Goal: Task Accomplishment & Management: Manage account settings

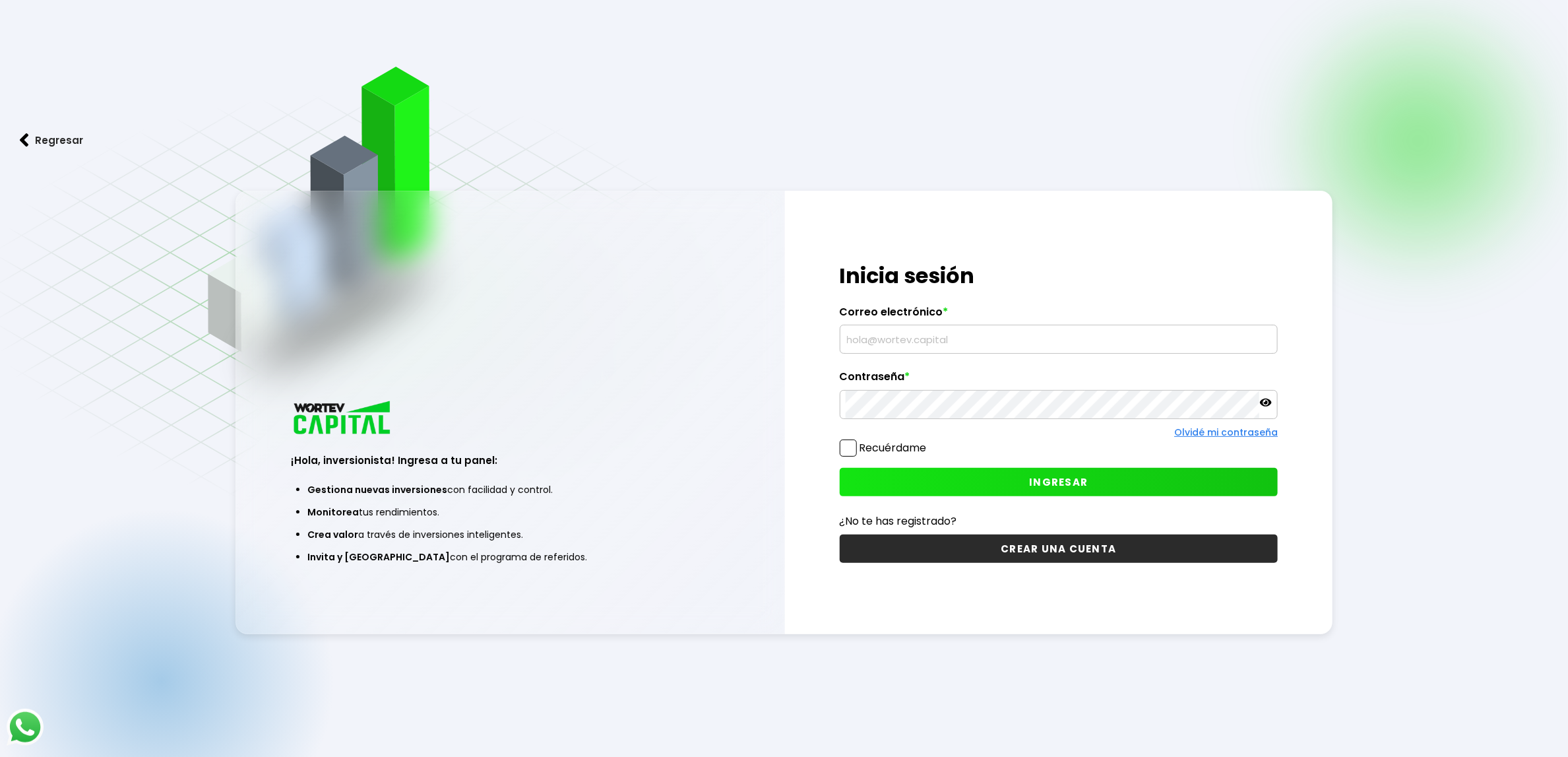
click at [978, 470] on button "INGRESAR" at bounding box center [1059, 482] width 439 height 29
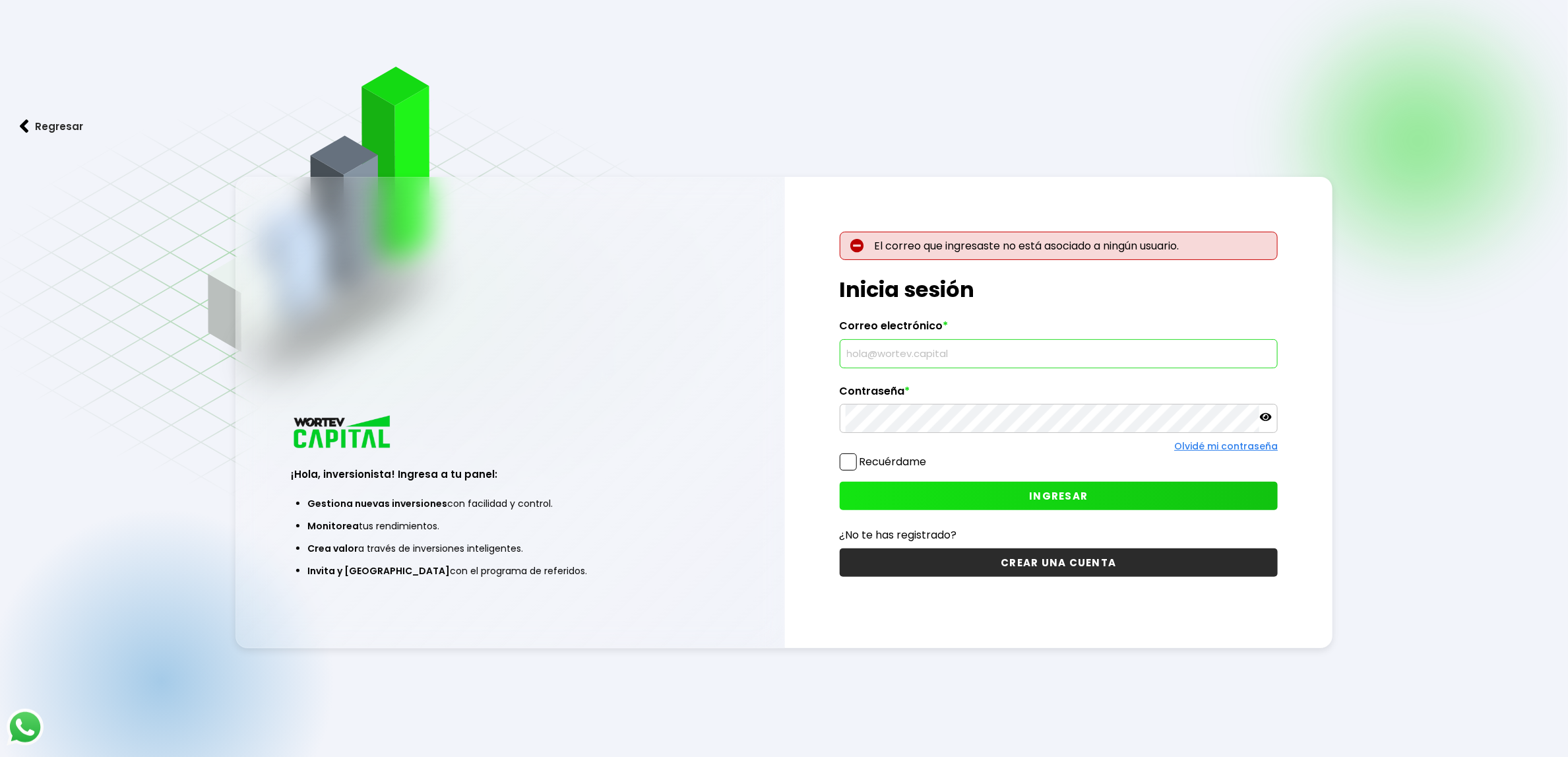
click at [973, 350] on input "text" at bounding box center [1059, 354] width 427 height 28
click at [1006, 362] on input "text" at bounding box center [1059, 354] width 427 height 28
type input "[EMAIL_ADDRESS][DOMAIN_NAME]"
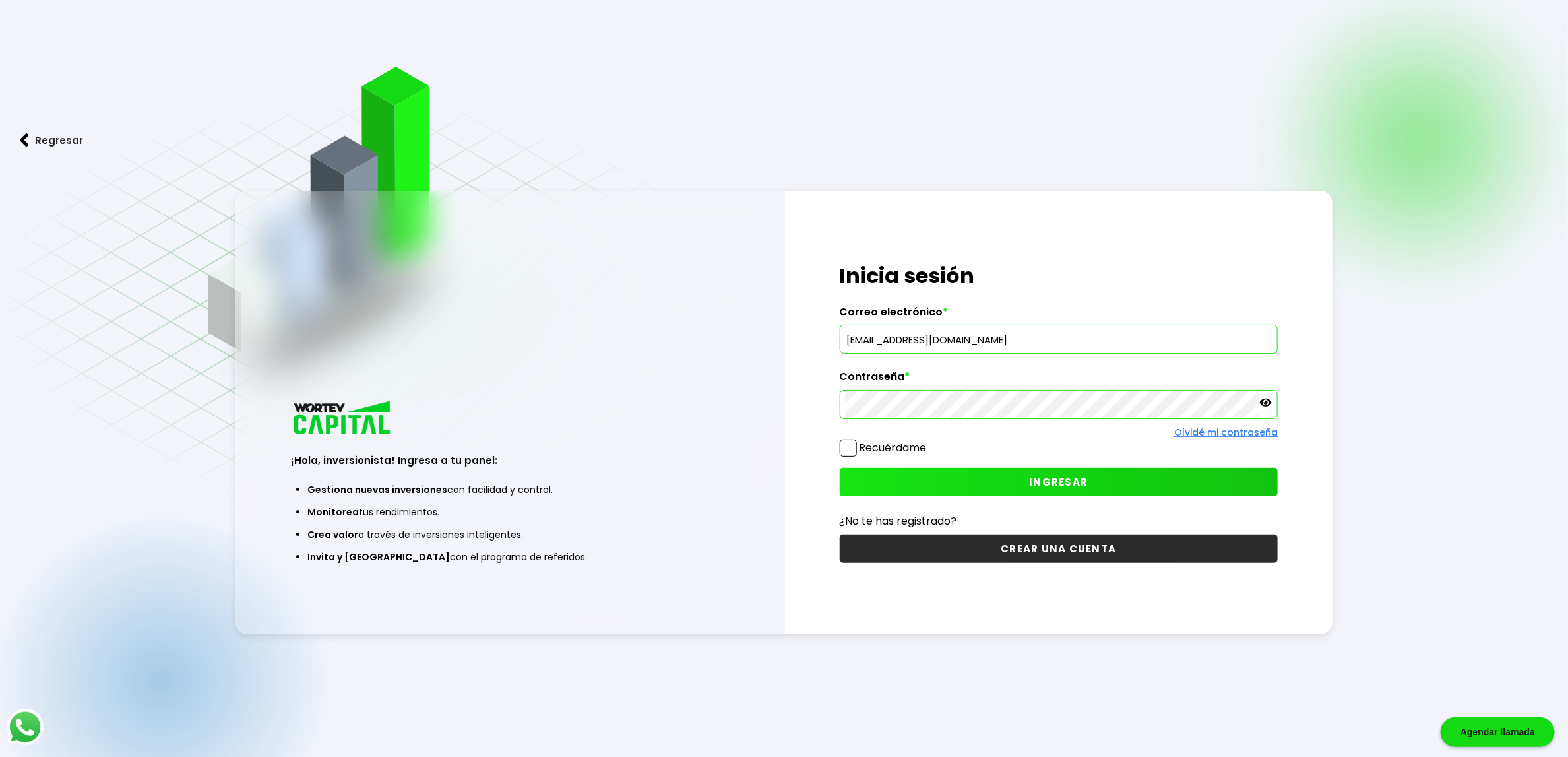
click at [1032, 492] on button "INGRESAR" at bounding box center [1059, 482] width 439 height 29
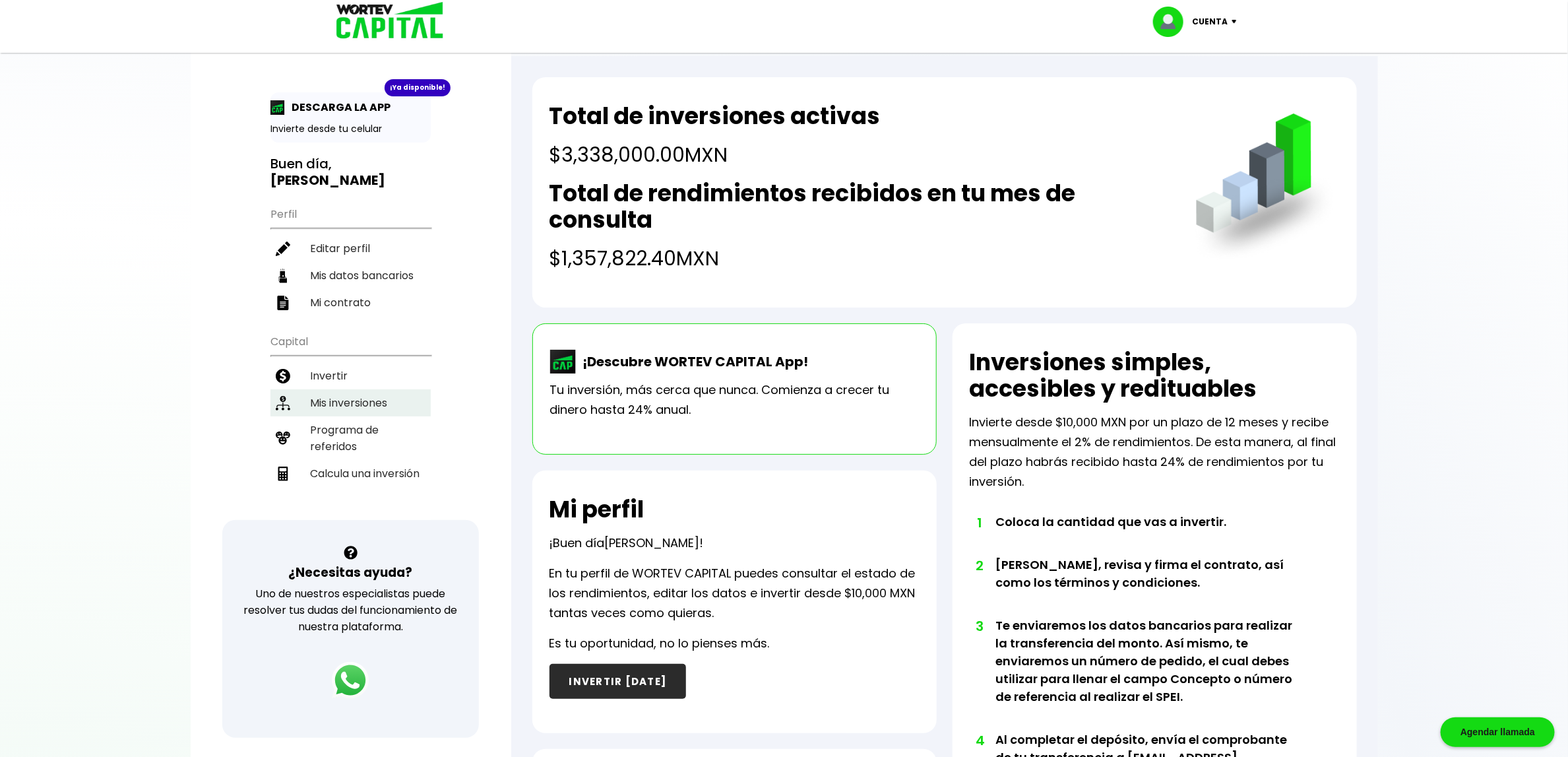
click at [364, 390] on li "Mis inversiones" at bounding box center [351, 403] width 160 height 27
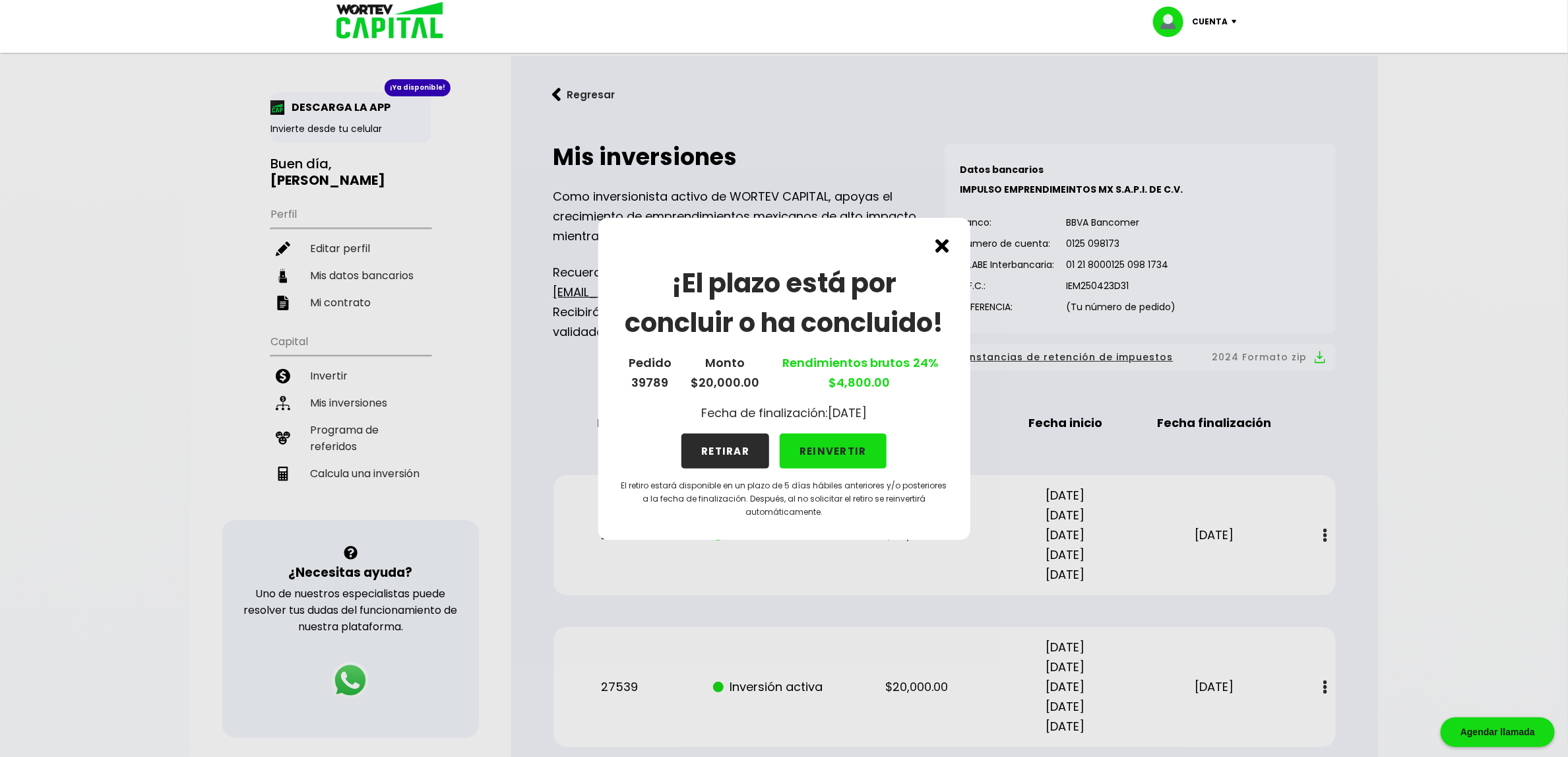
click at [833, 452] on button "REINVERTIR" at bounding box center [833, 451] width 107 height 35
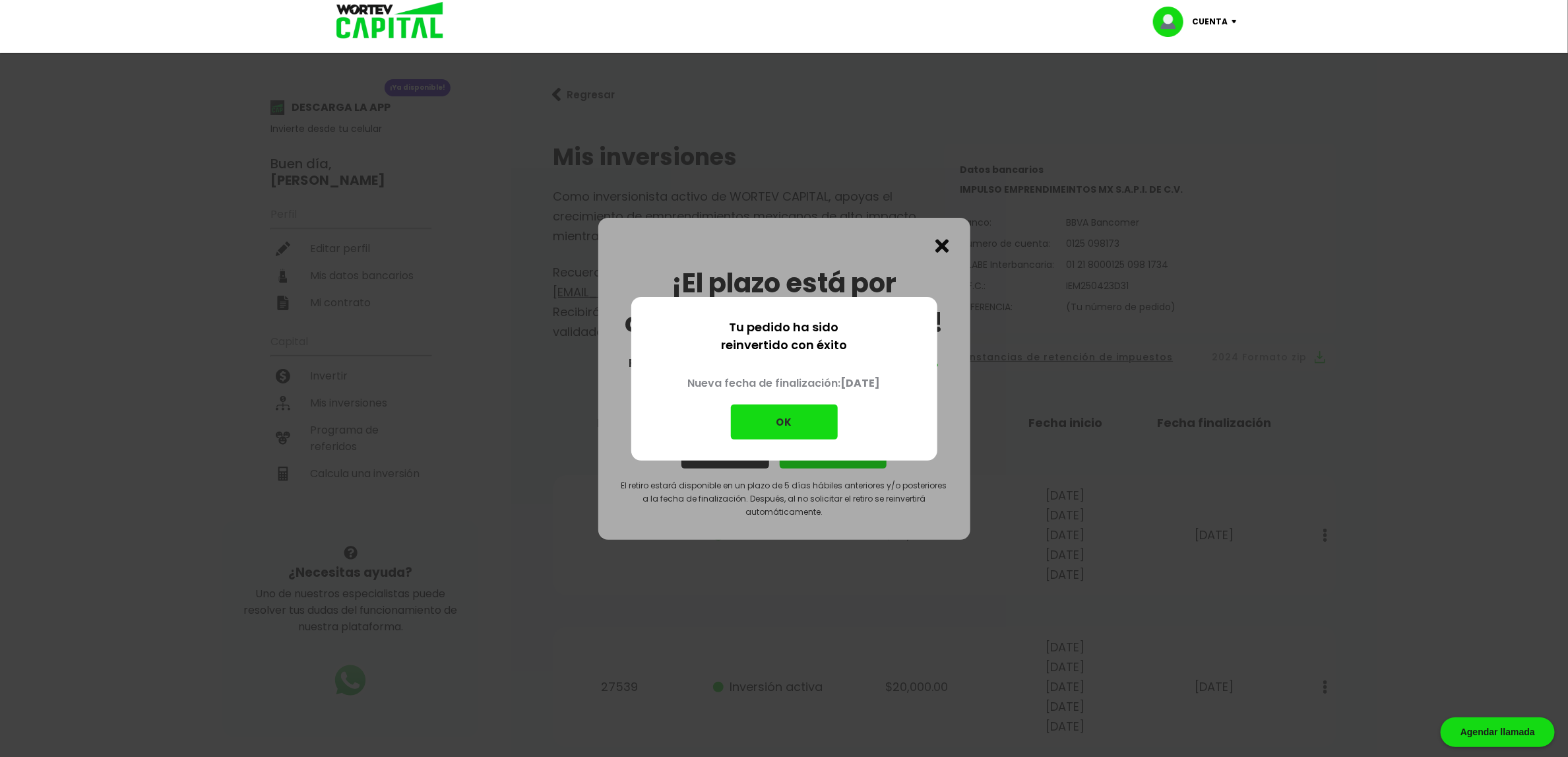
click at [811, 434] on button "OK" at bounding box center [784, 422] width 107 height 35
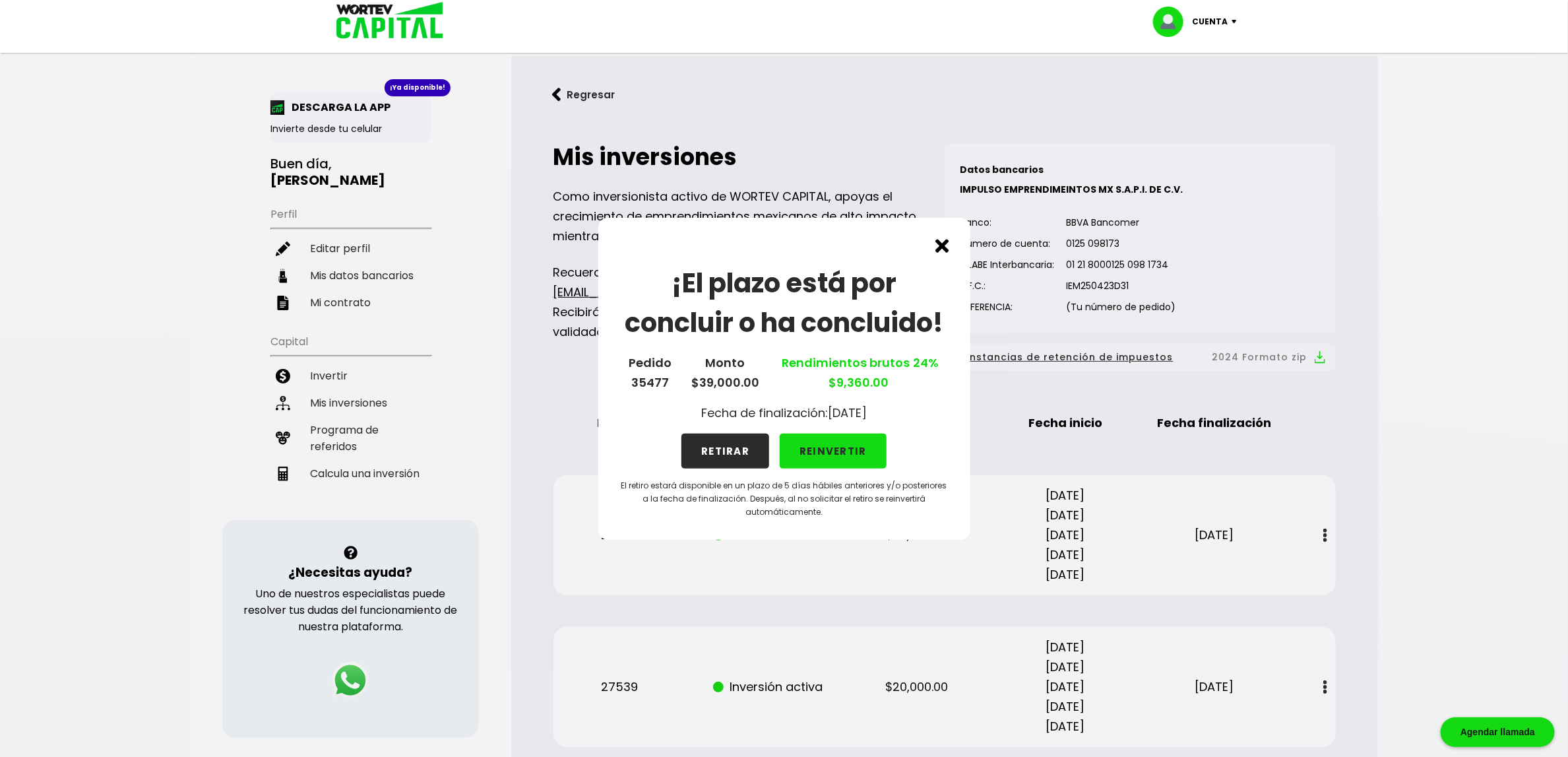
click at [867, 458] on button "REINVERTIR" at bounding box center [833, 451] width 107 height 35
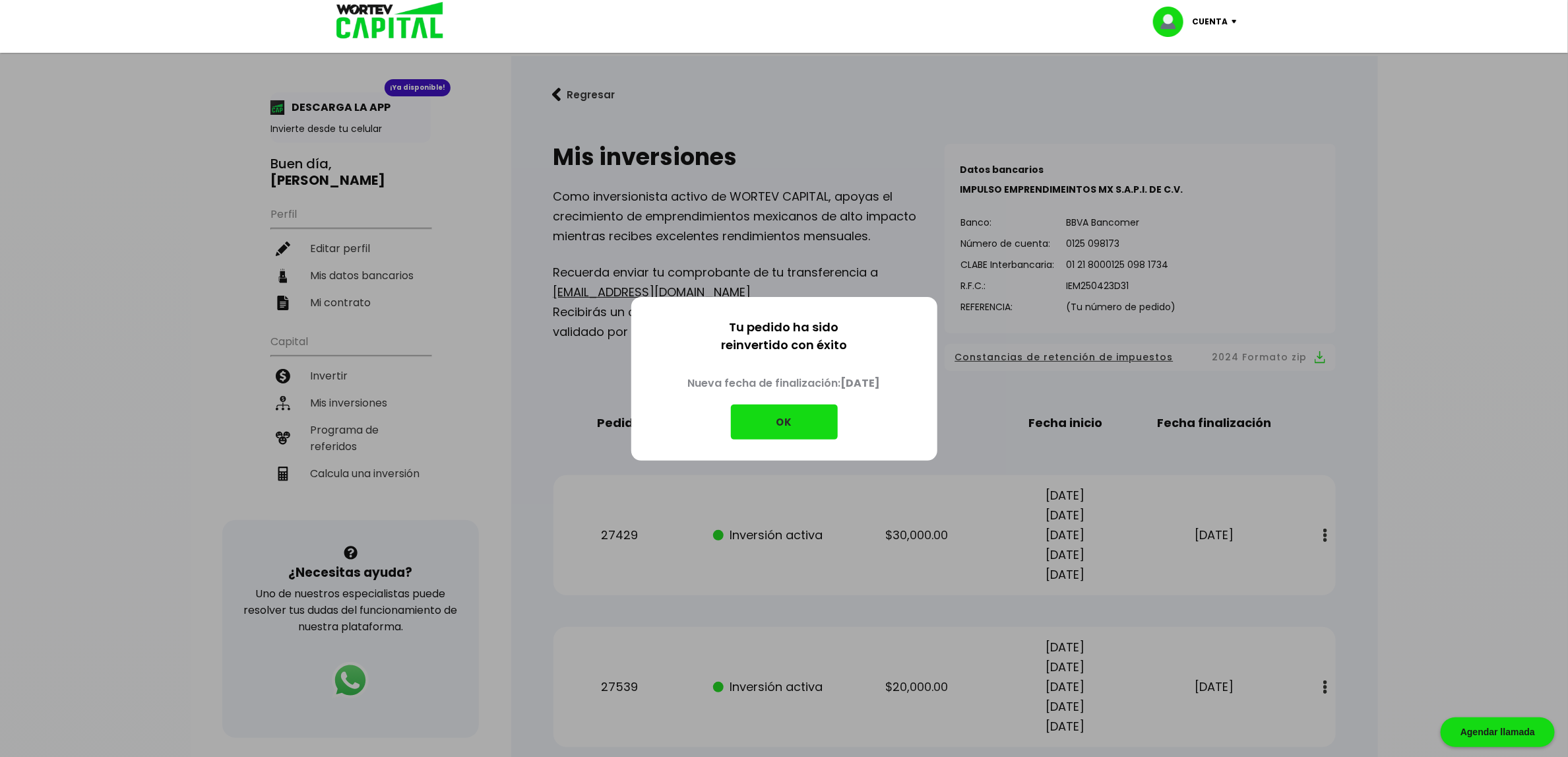
click at [819, 426] on button "OK" at bounding box center [784, 422] width 107 height 35
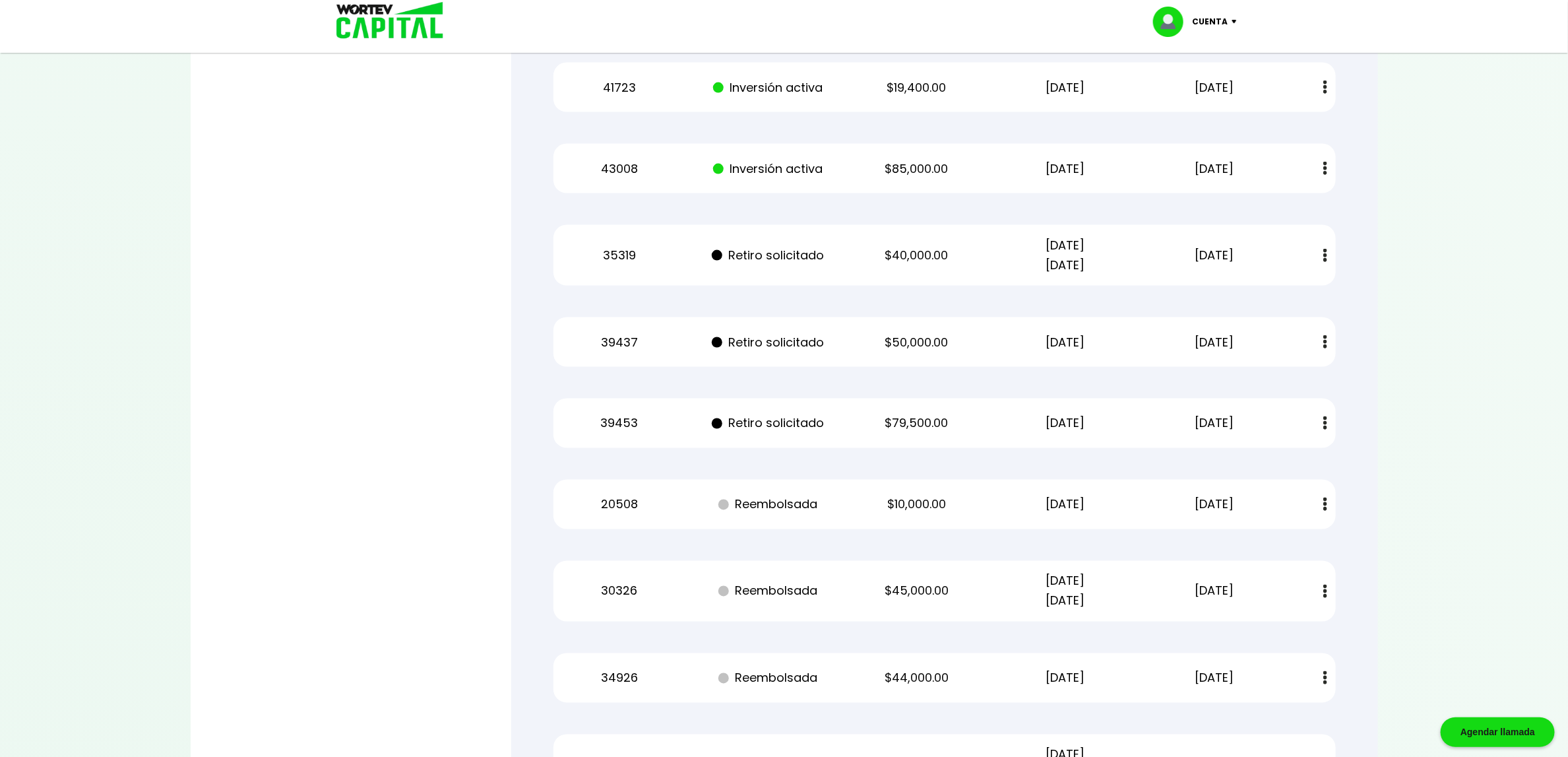
scroll to position [10625, 0]
